Goal: Information Seeking & Learning: Check status

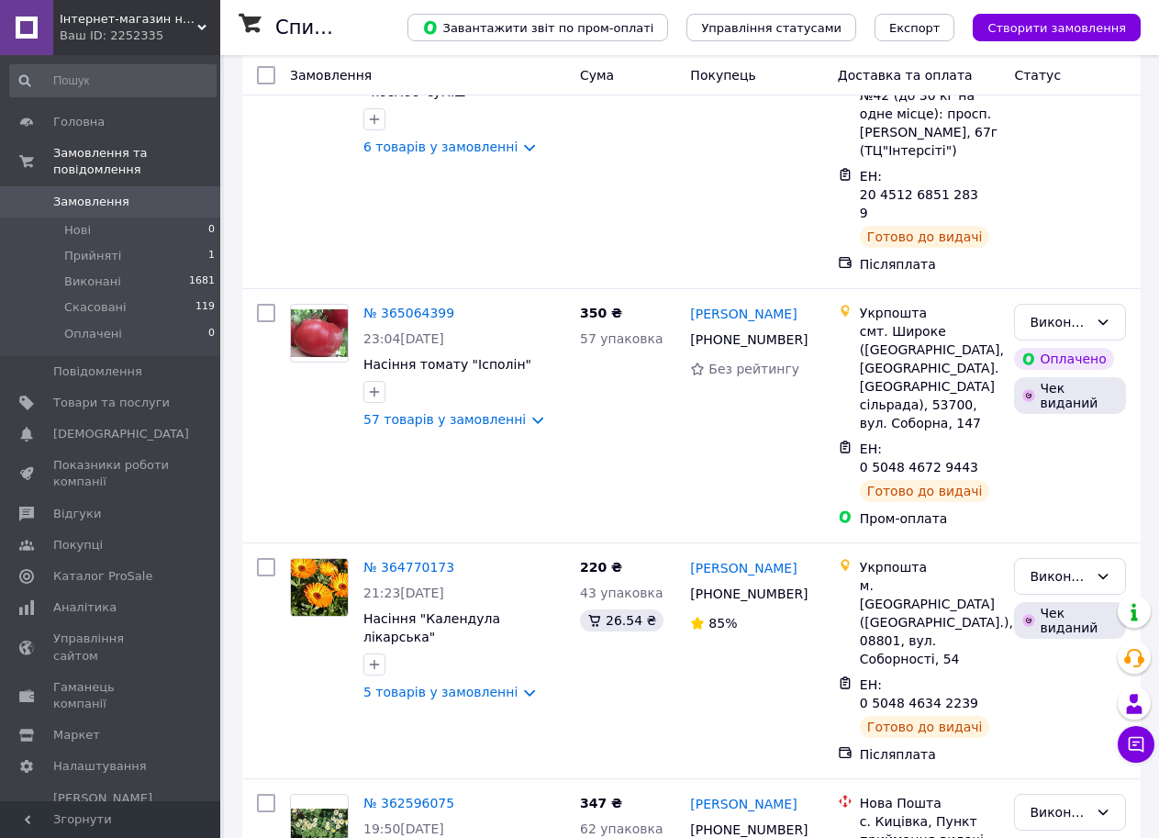
scroll to position [379, 0]
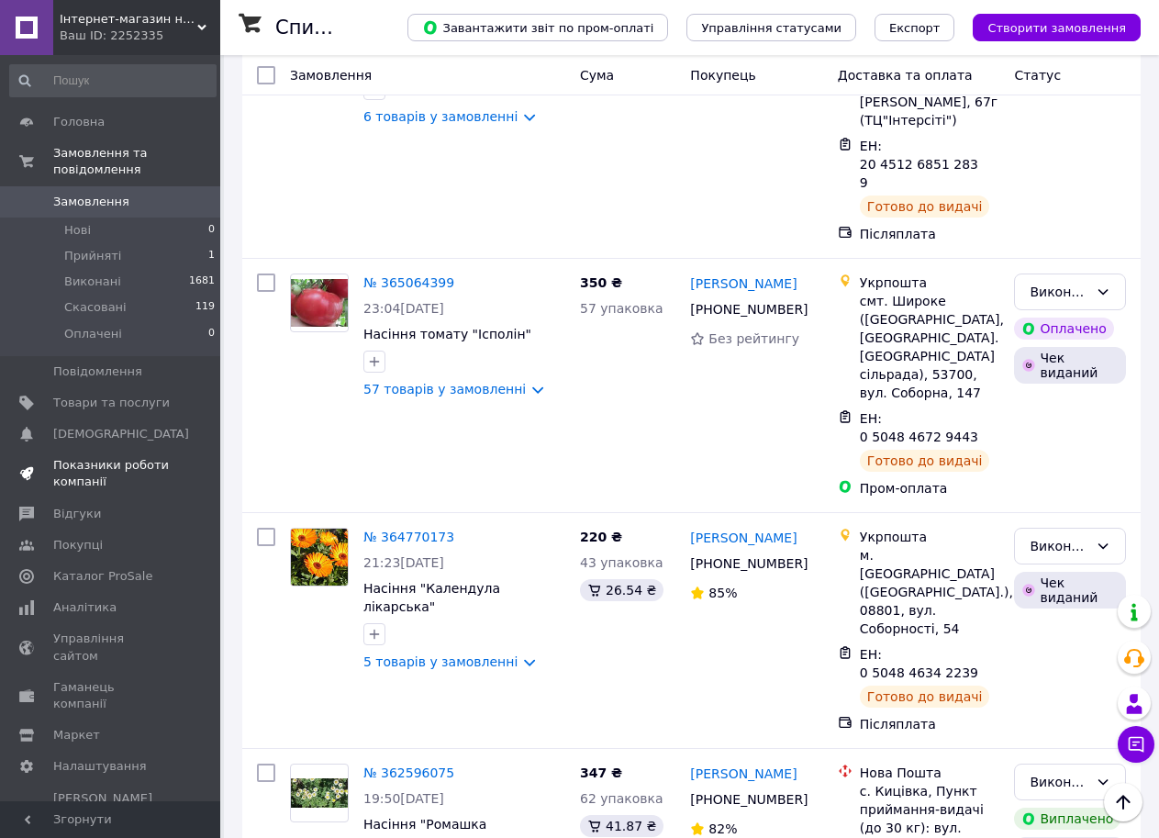
click at [116, 457] on span "Показники роботи компанії" at bounding box center [111, 473] width 117 height 33
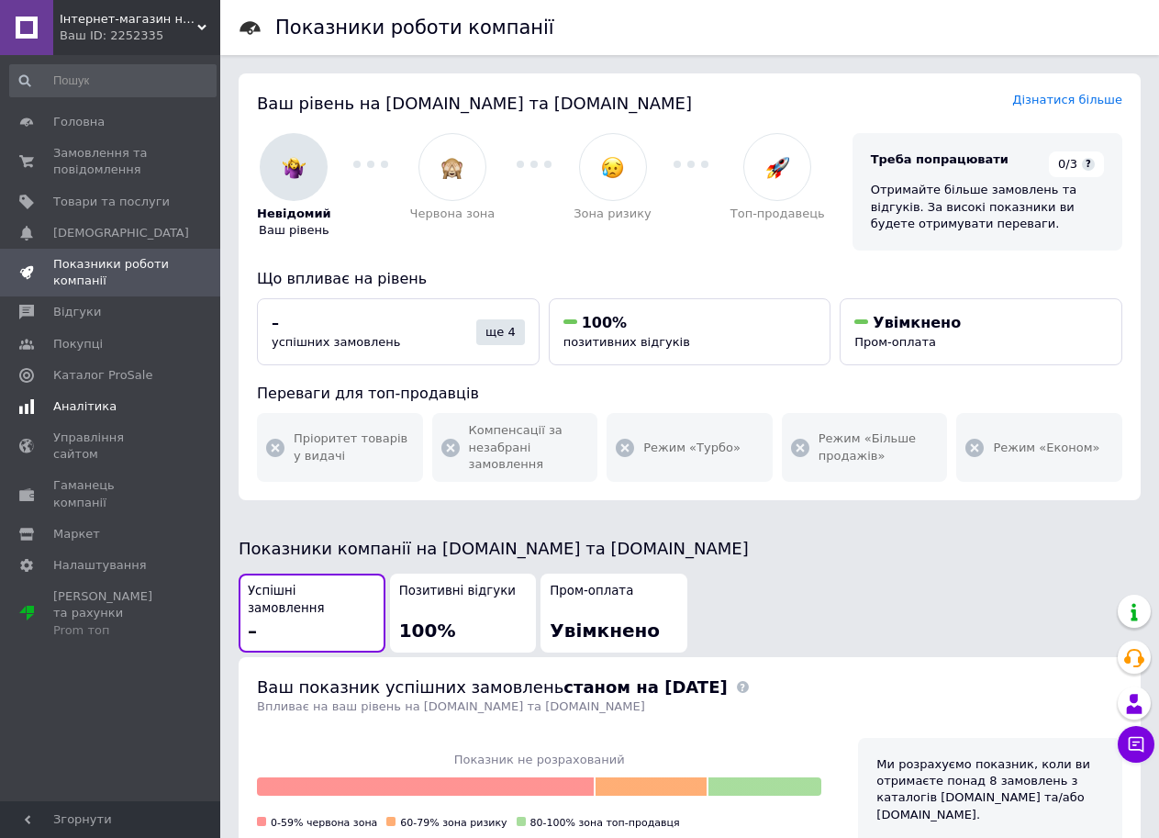
click at [94, 405] on span "Аналітика" at bounding box center [84, 406] width 63 height 17
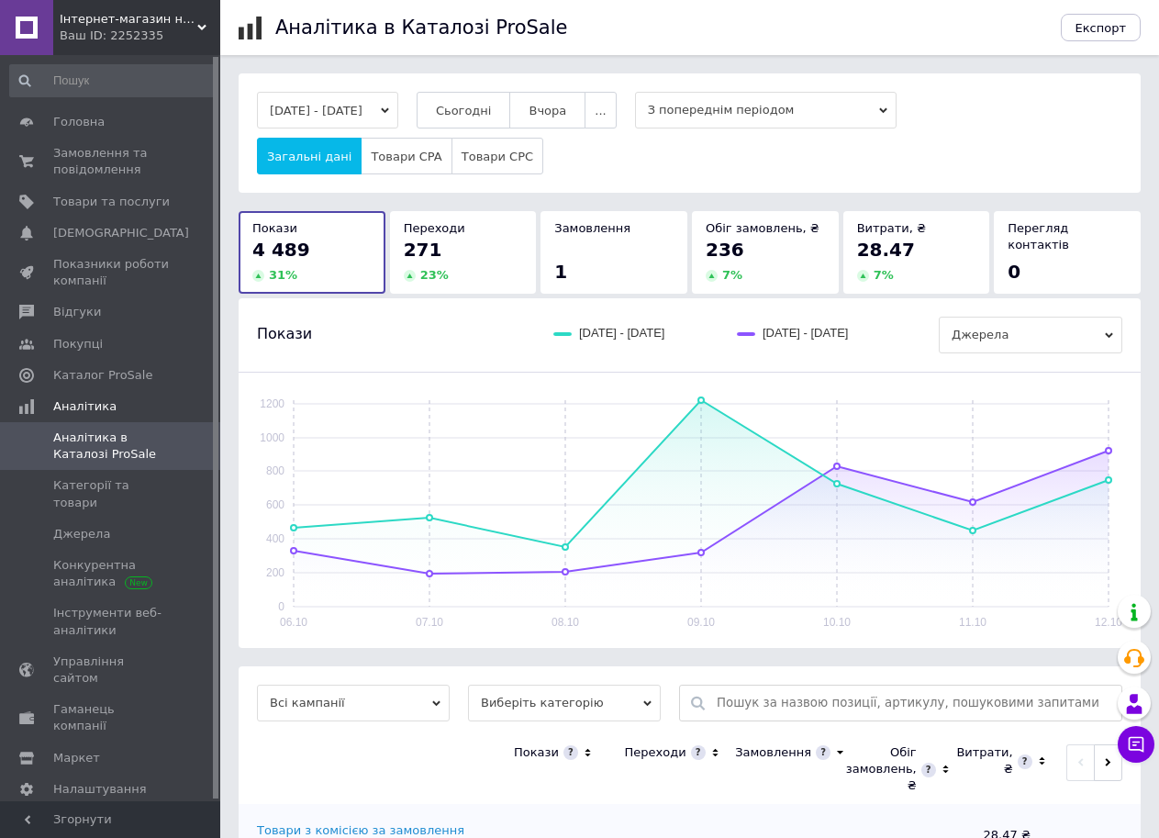
click at [501, 251] on div "271" at bounding box center [463, 250] width 119 height 26
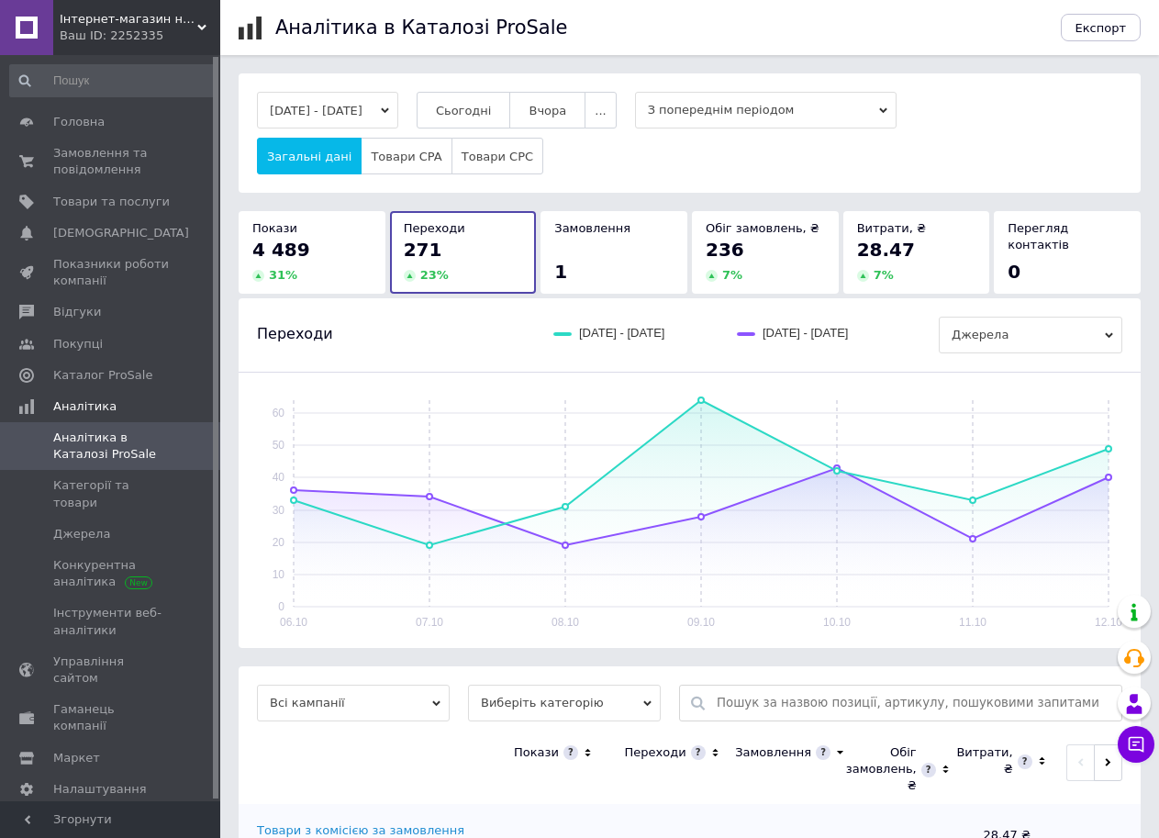
click at [323, 238] on div "4 489" at bounding box center [311, 250] width 119 height 26
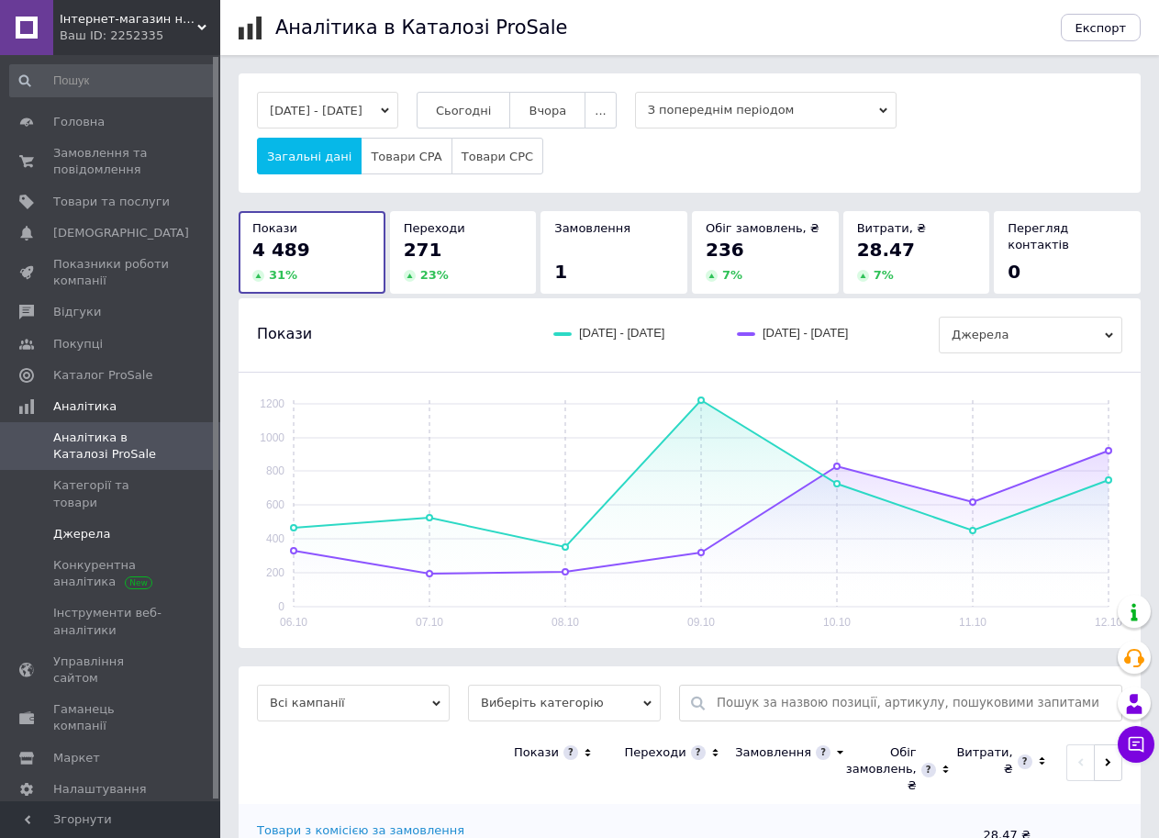
click at [95, 526] on span "Джерела" at bounding box center [81, 534] width 57 height 17
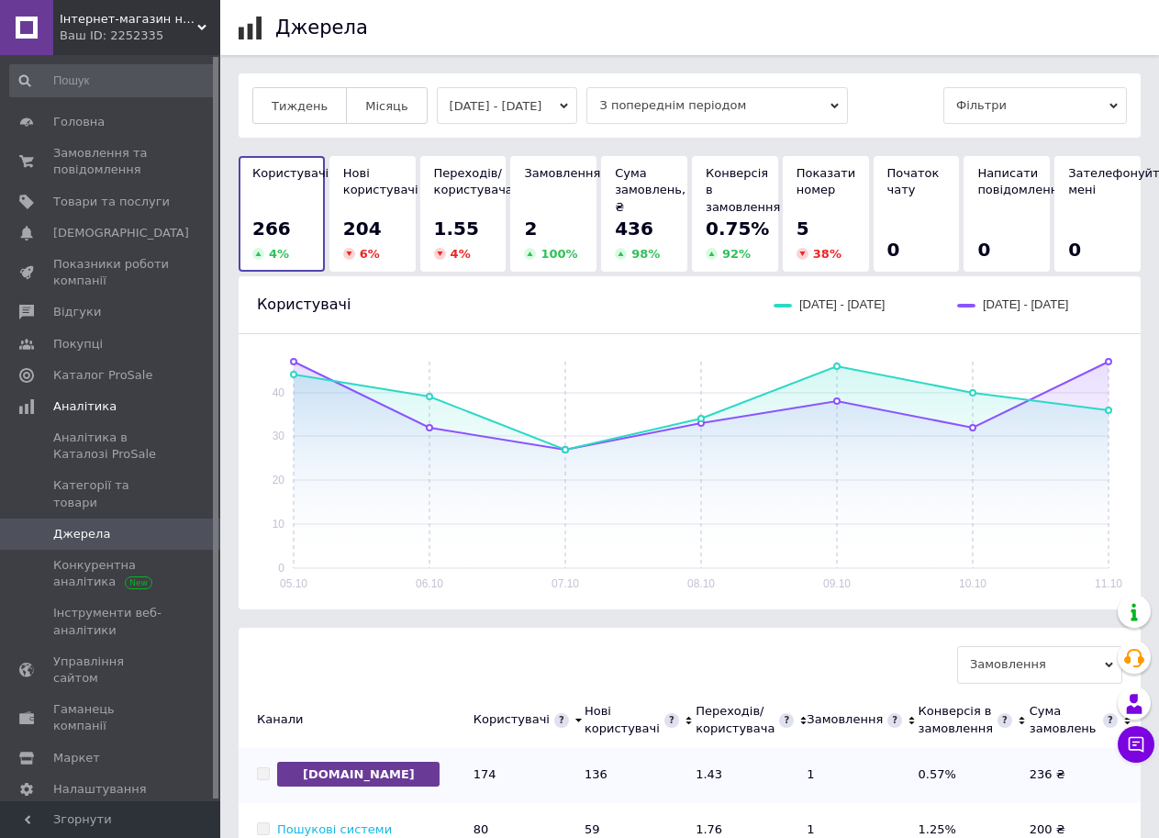
click at [821, 232] on div "5" at bounding box center [826, 229] width 59 height 26
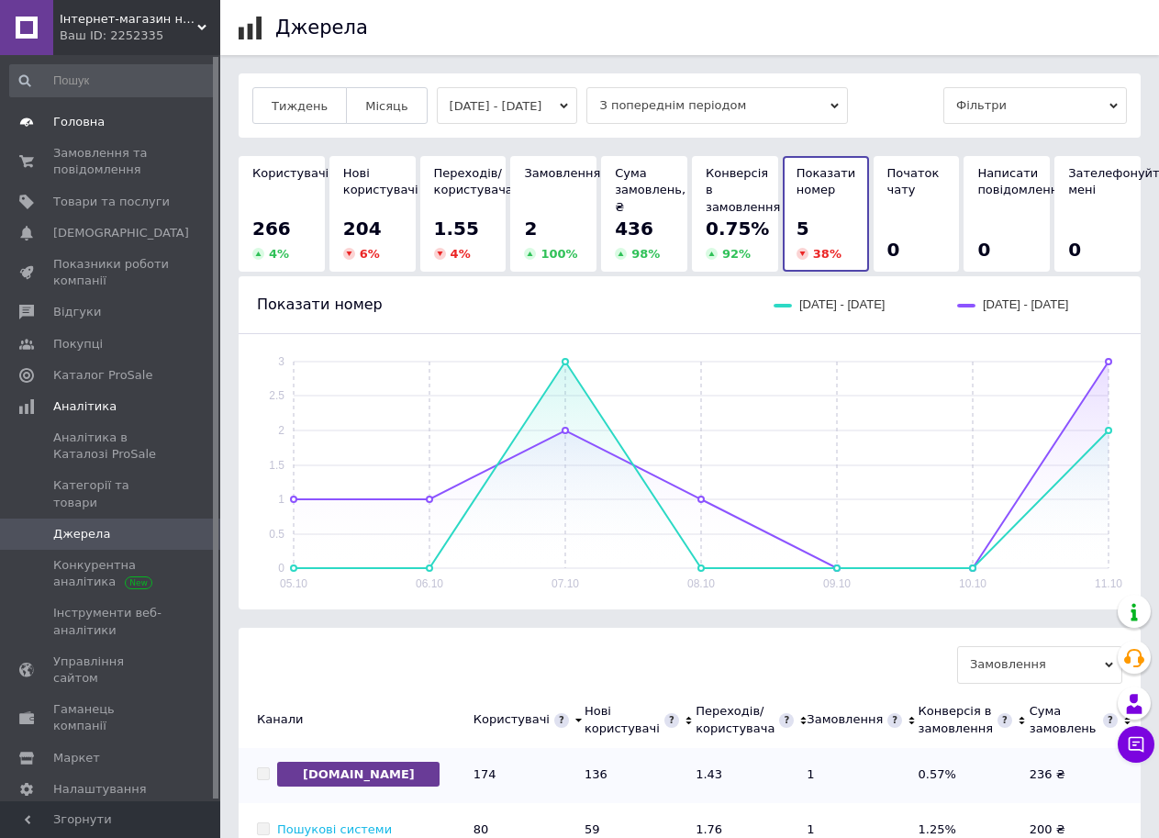
click at [79, 120] on span "Головна" at bounding box center [78, 122] width 51 height 17
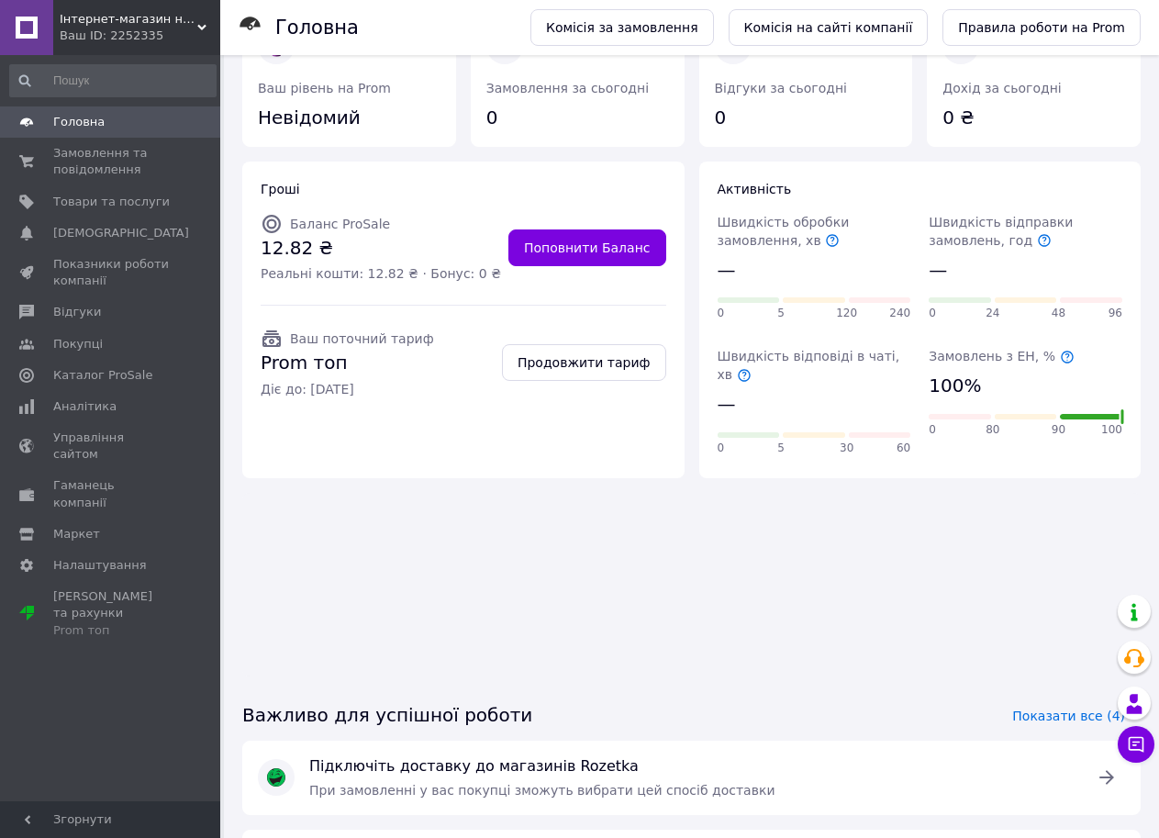
scroll to position [154, 0]
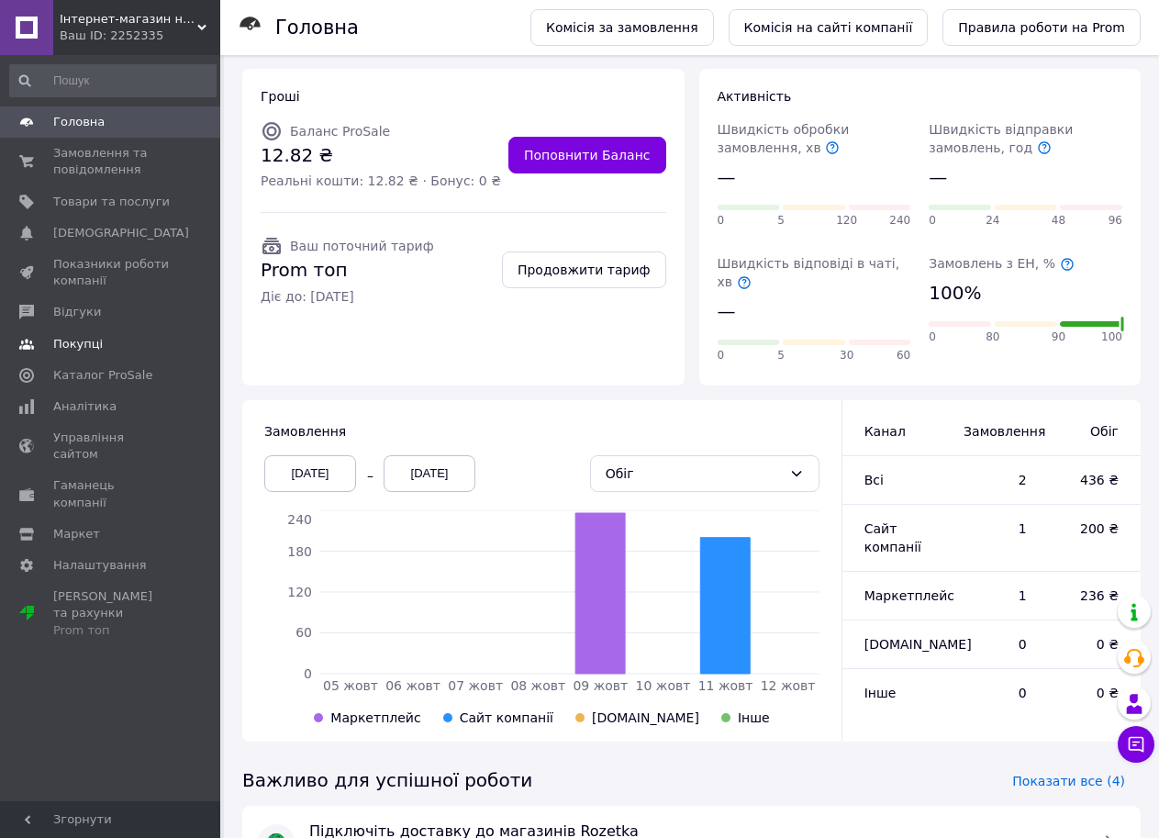
click at [74, 350] on span "Покупці" at bounding box center [78, 344] width 50 height 17
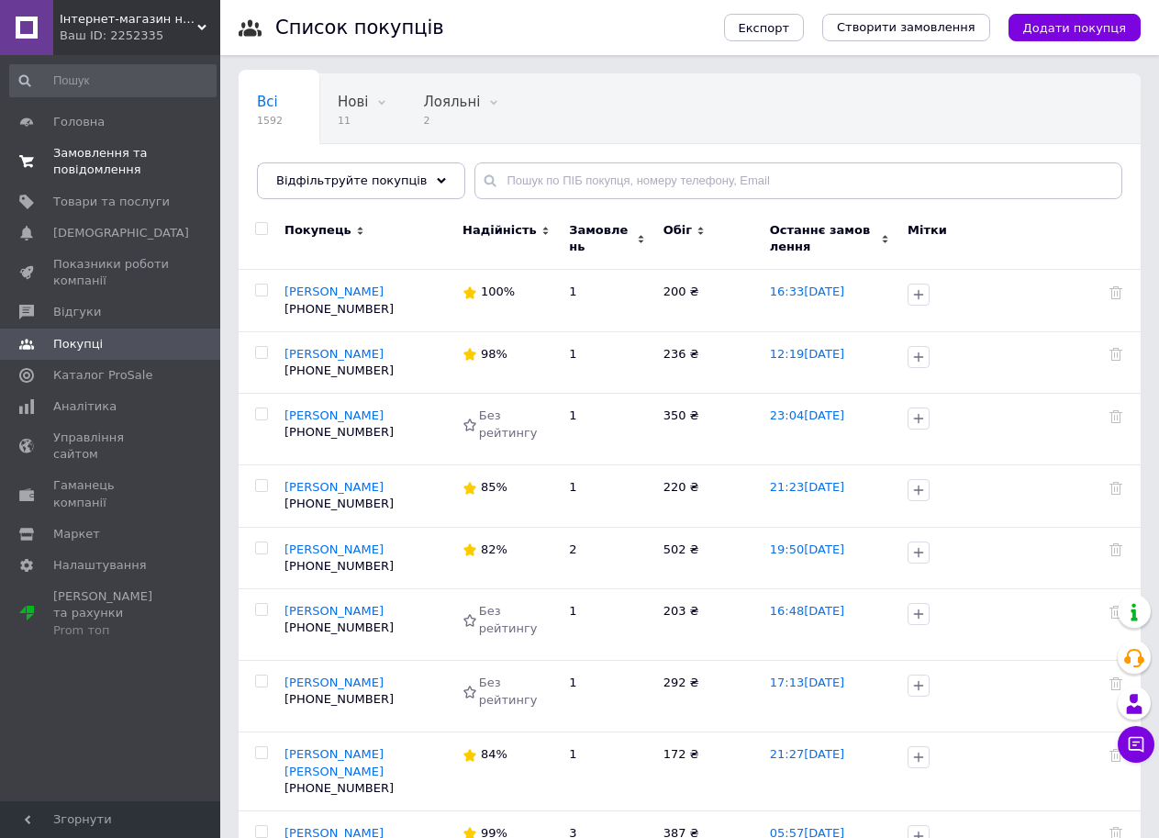
click at [101, 170] on span "Замовлення та повідомлення" at bounding box center [111, 161] width 117 height 33
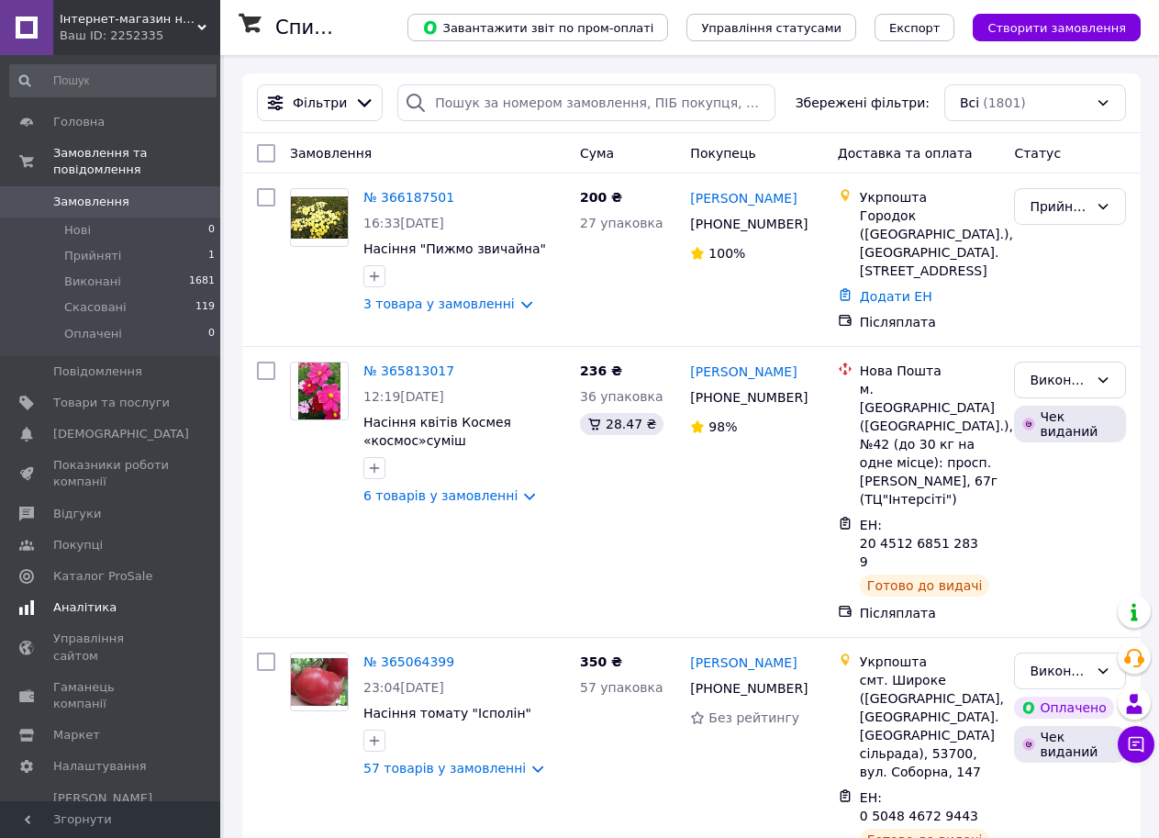
click at [79, 599] on span "Аналітика" at bounding box center [84, 607] width 63 height 17
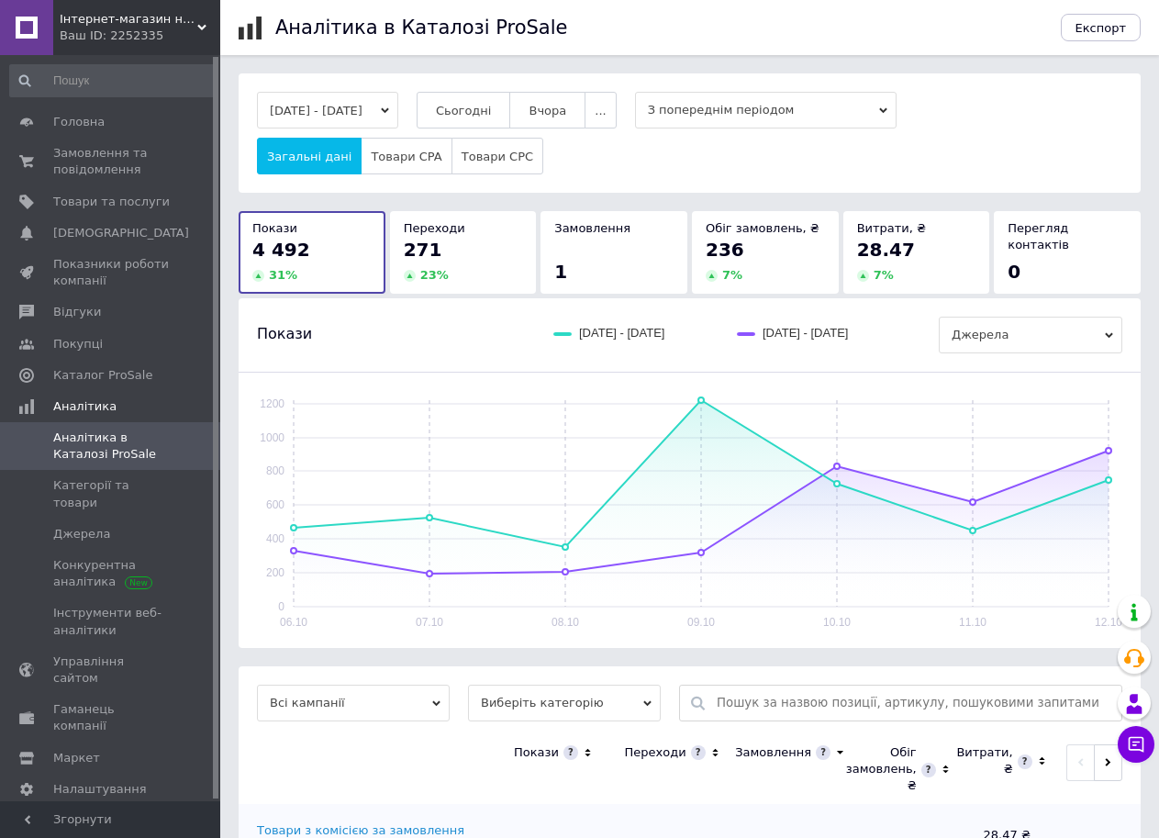
click at [503, 272] on div "23 %" at bounding box center [463, 275] width 119 height 17
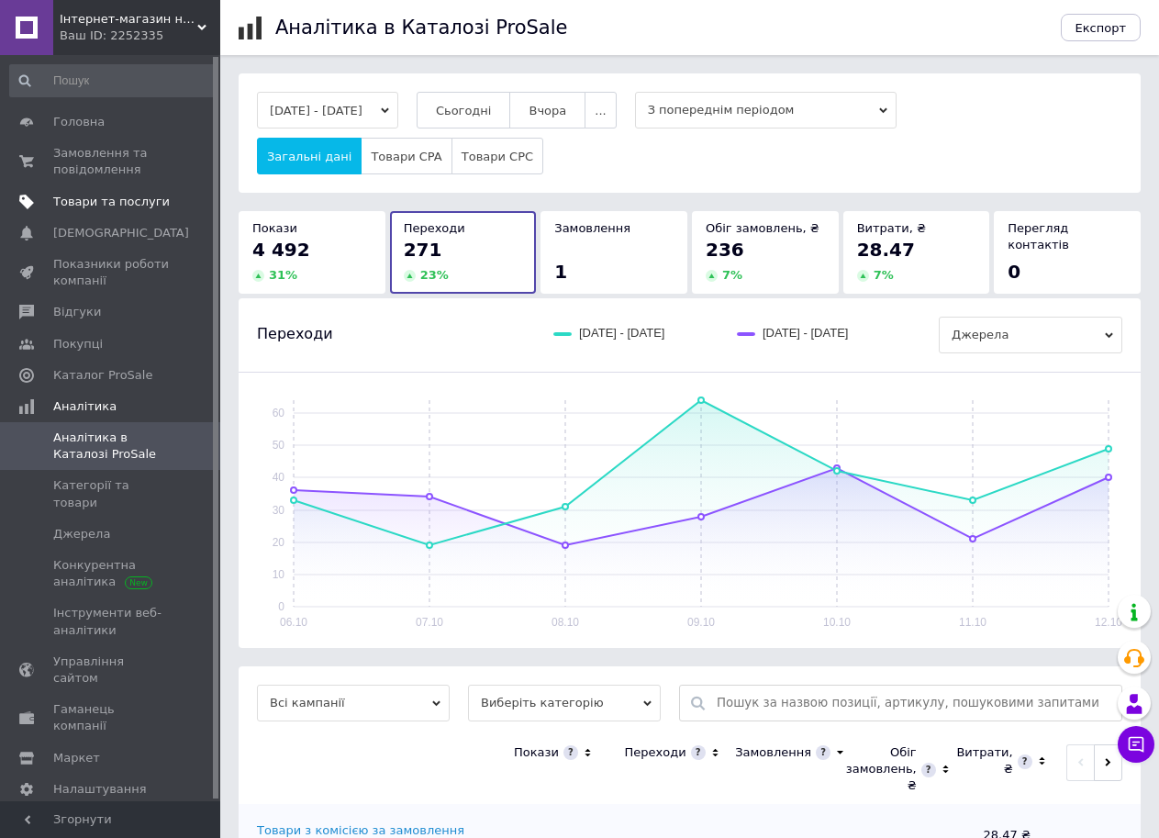
click at [84, 198] on span "Товари та послуги" at bounding box center [111, 202] width 117 height 17
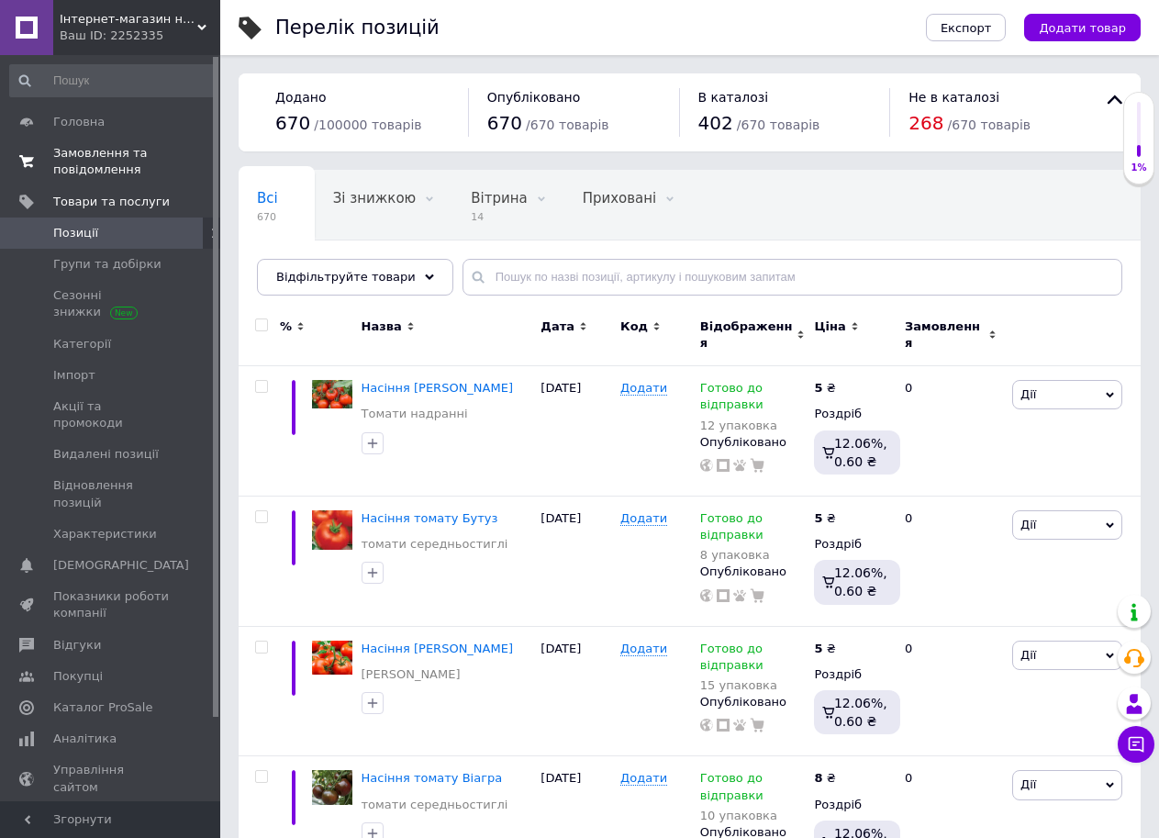
click at [108, 158] on span "Замовлення та повідомлення" at bounding box center [111, 161] width 117 height 33
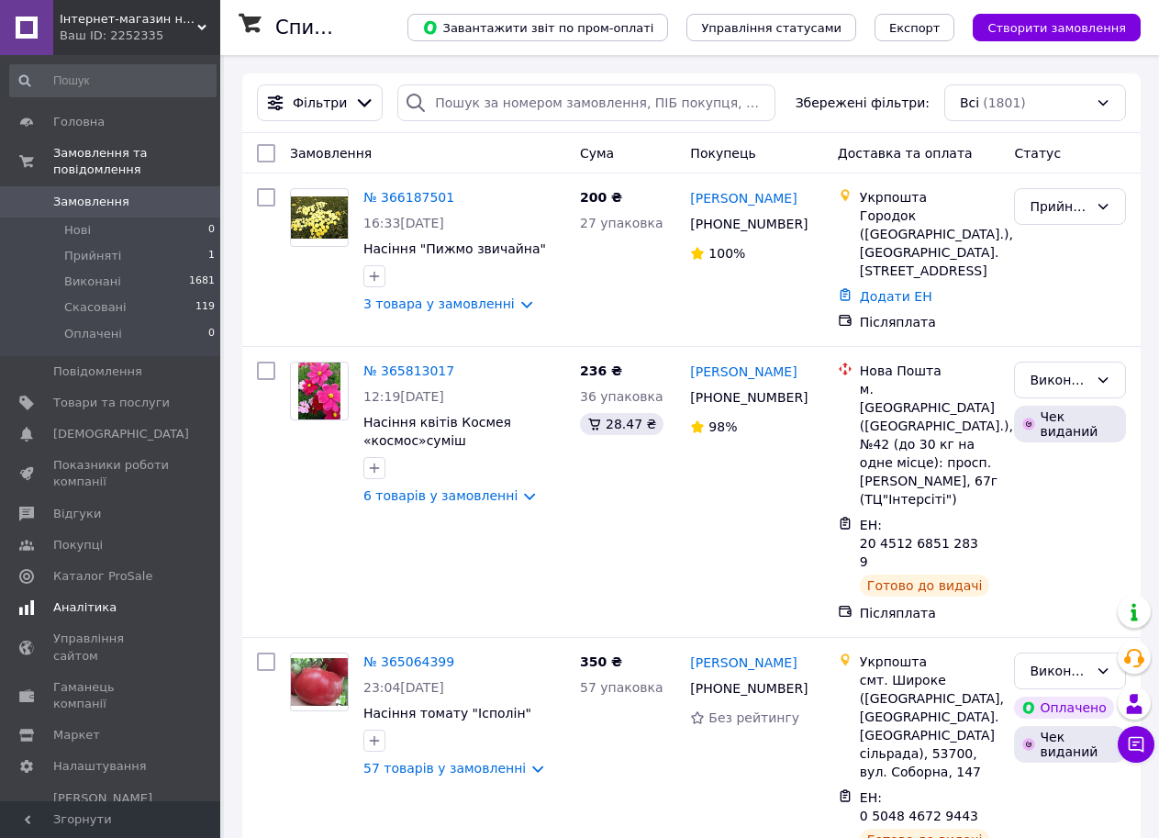
click at [79, 599] on span "Аналітика" at bounding box center [84, 607] width 63 height 17
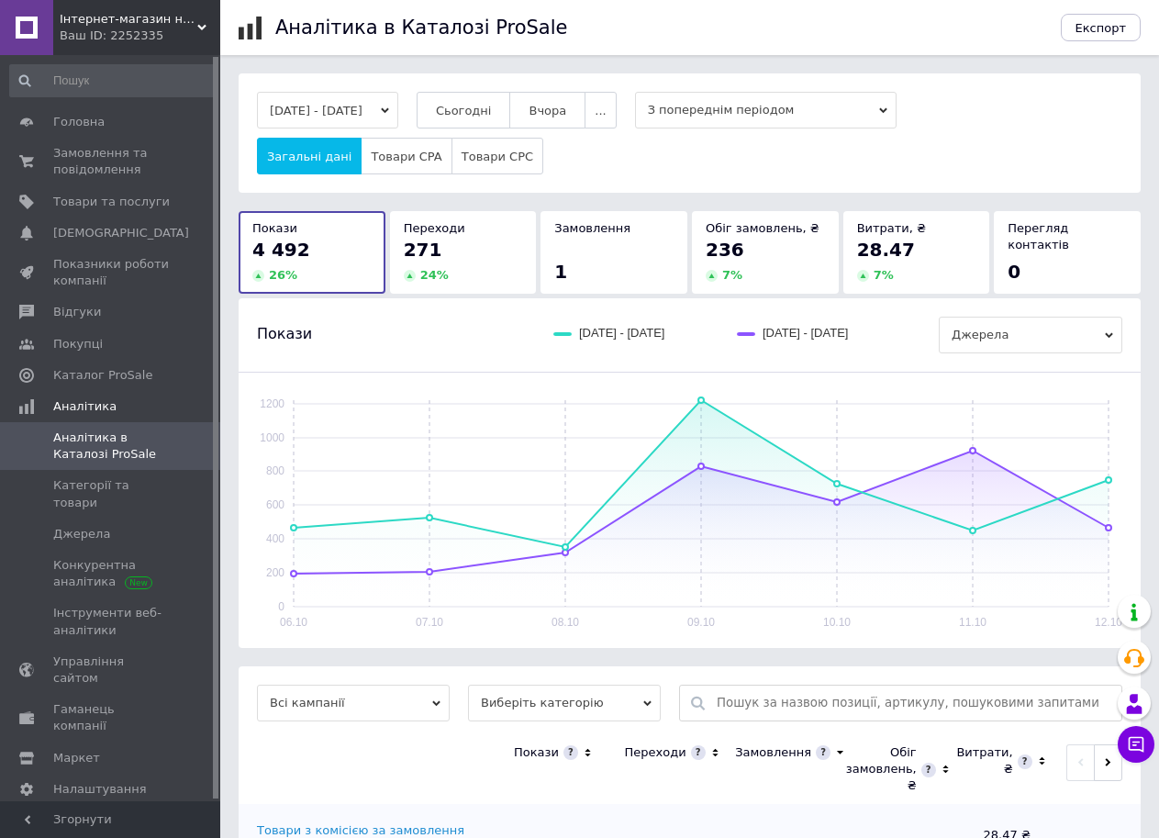
click at [510, 247] on div "271" at bounding box center [463, 250] width 119 height 26
